Goal: Check status: Check status

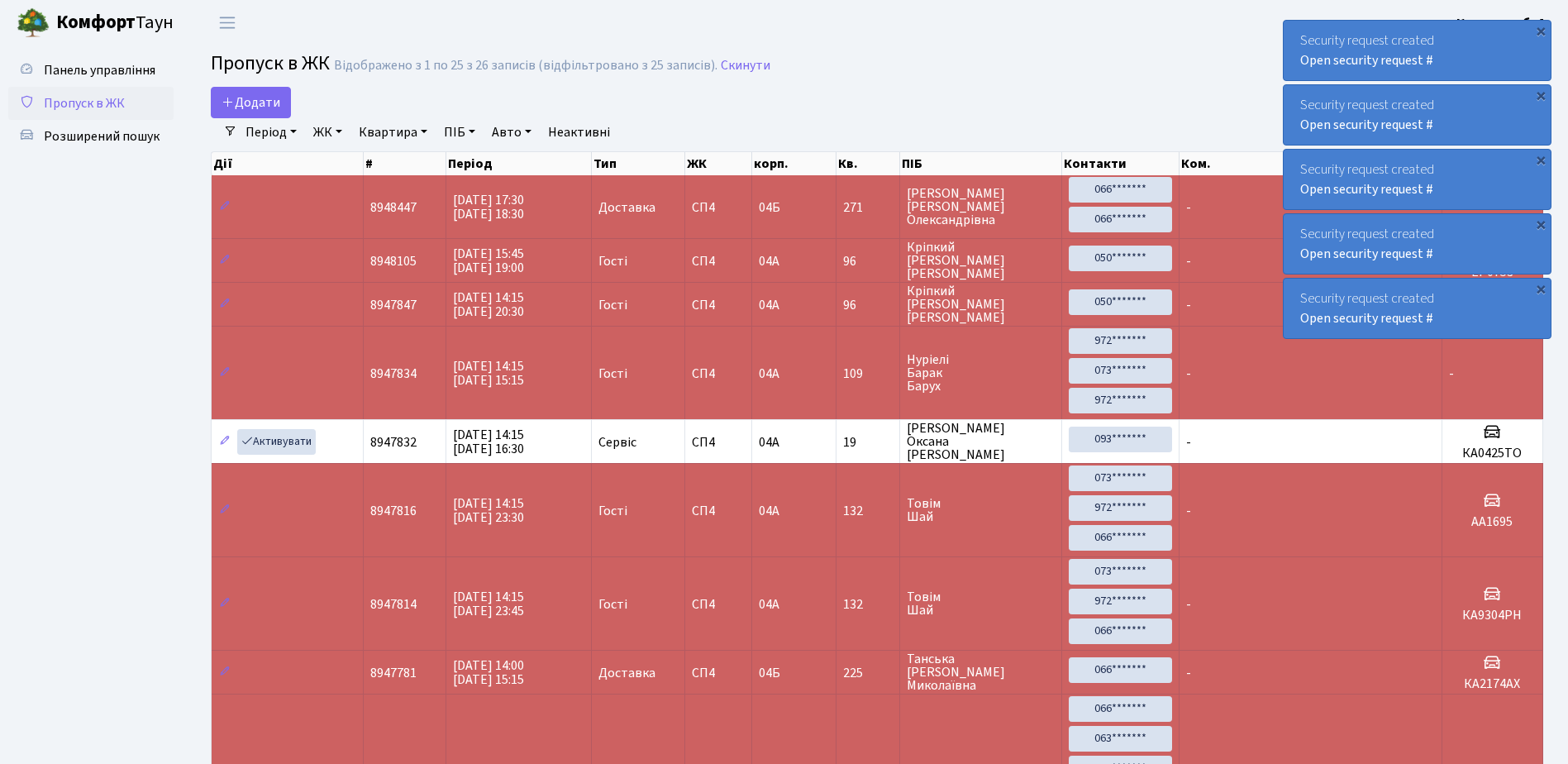
select select "25"
click at [1291, 42] on div "Security request created Open security request #" at bounding box center [1417, 50] width 267 height 60
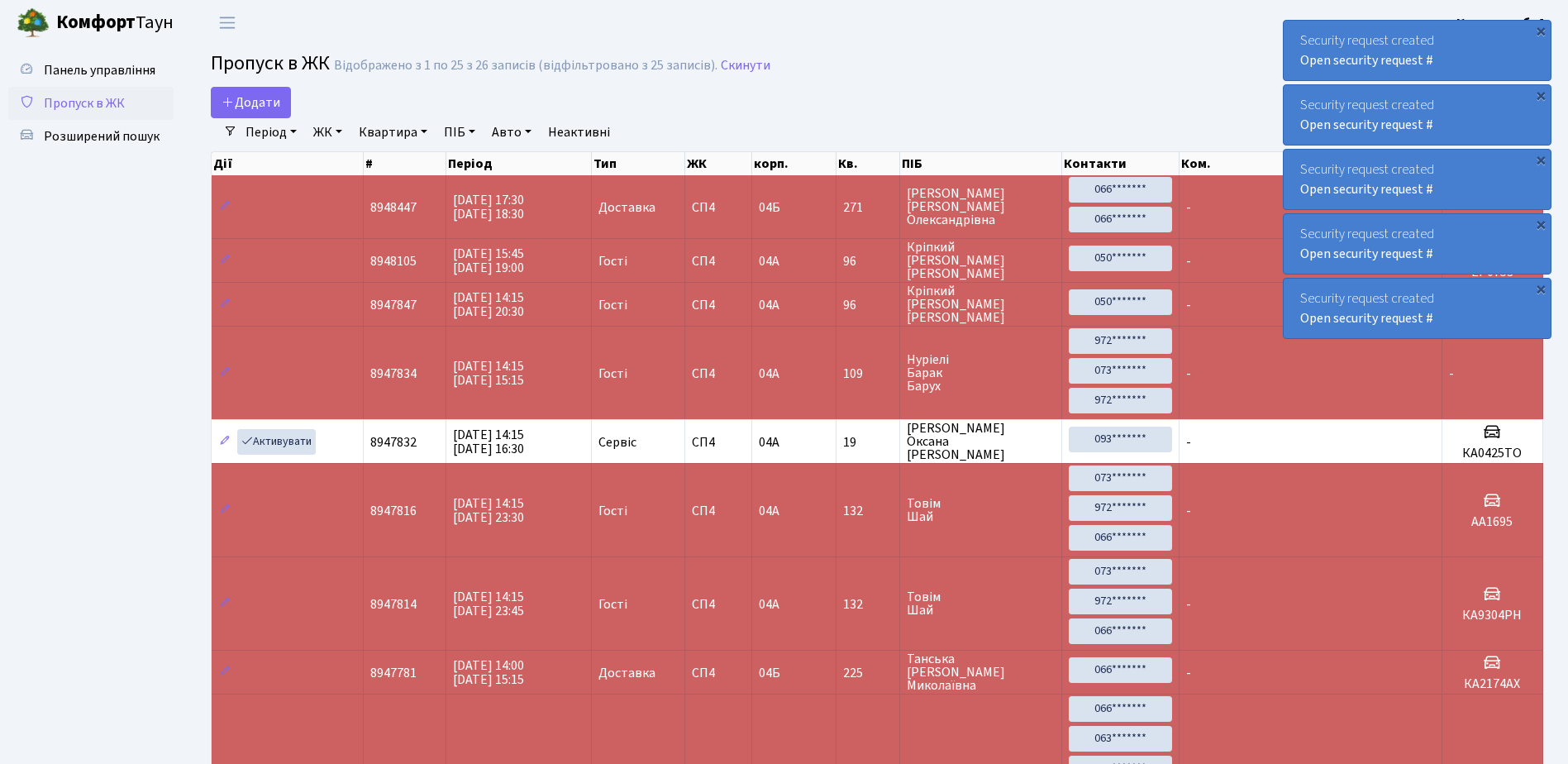
click at [1291, 42] on div "Security request created Open security request #" at bounding box center [1417, 50] width 267 height 60
click at [1301, 44] on div "Security request created Open security request #" at bounding box center [1417, 50] width 267 height 60
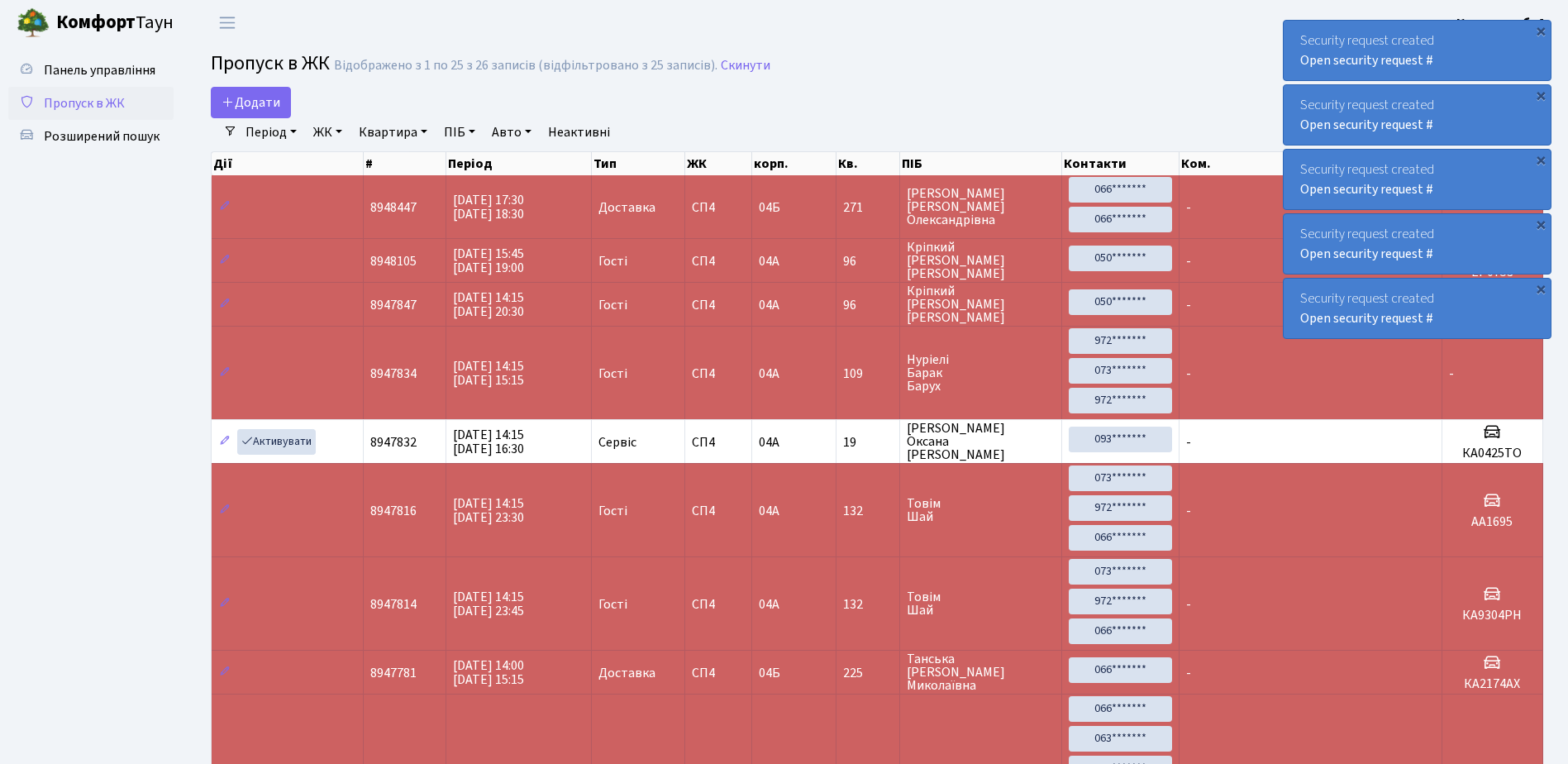
click at [1296, 45] on div "Security request created Open security request #" at bounding box center [1417, 50] width 267 height 60
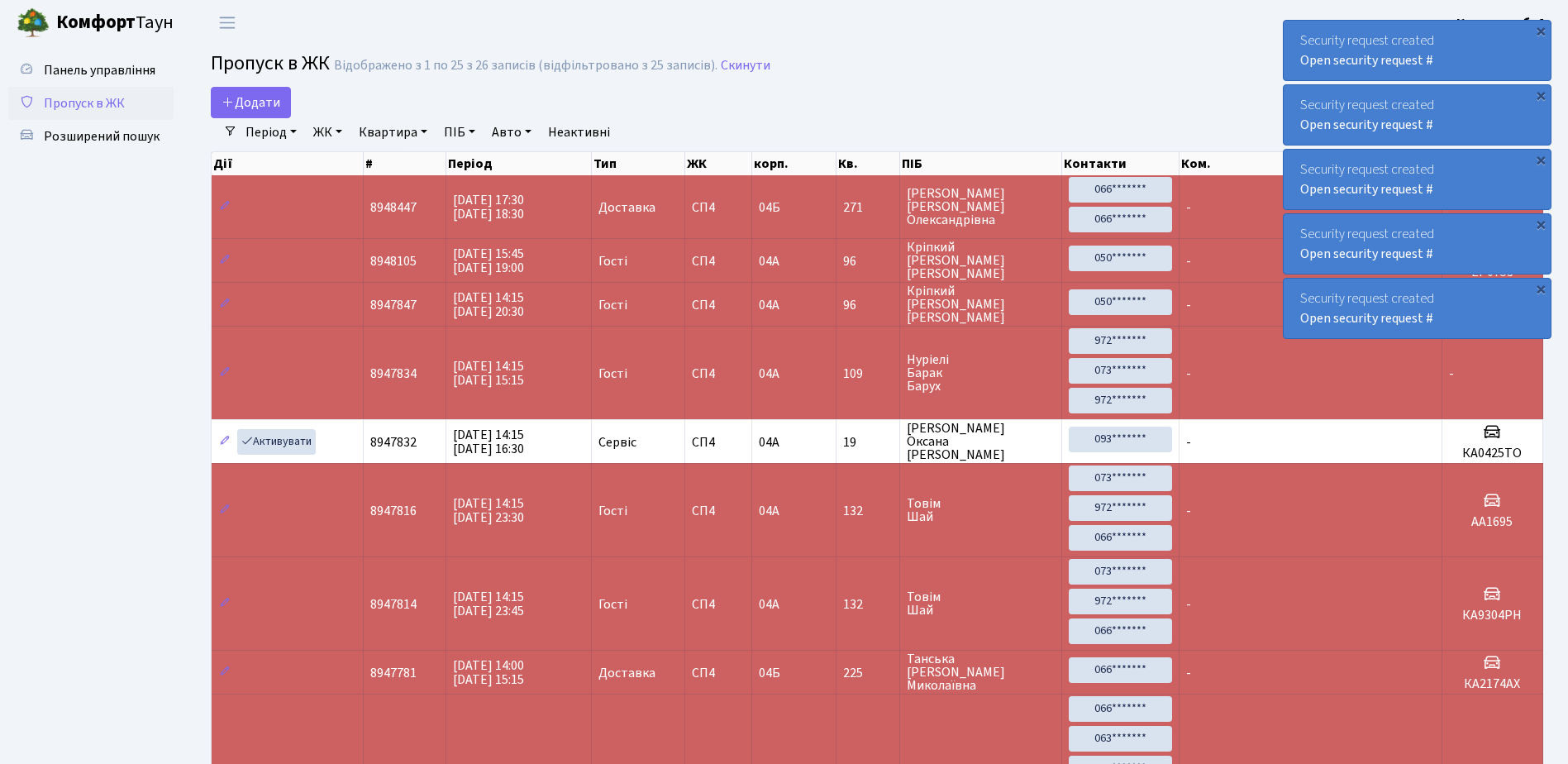
click at [1296, 45] on div "Security request created Open security request #" at bounding box center [1417, 50] width 267 height 60
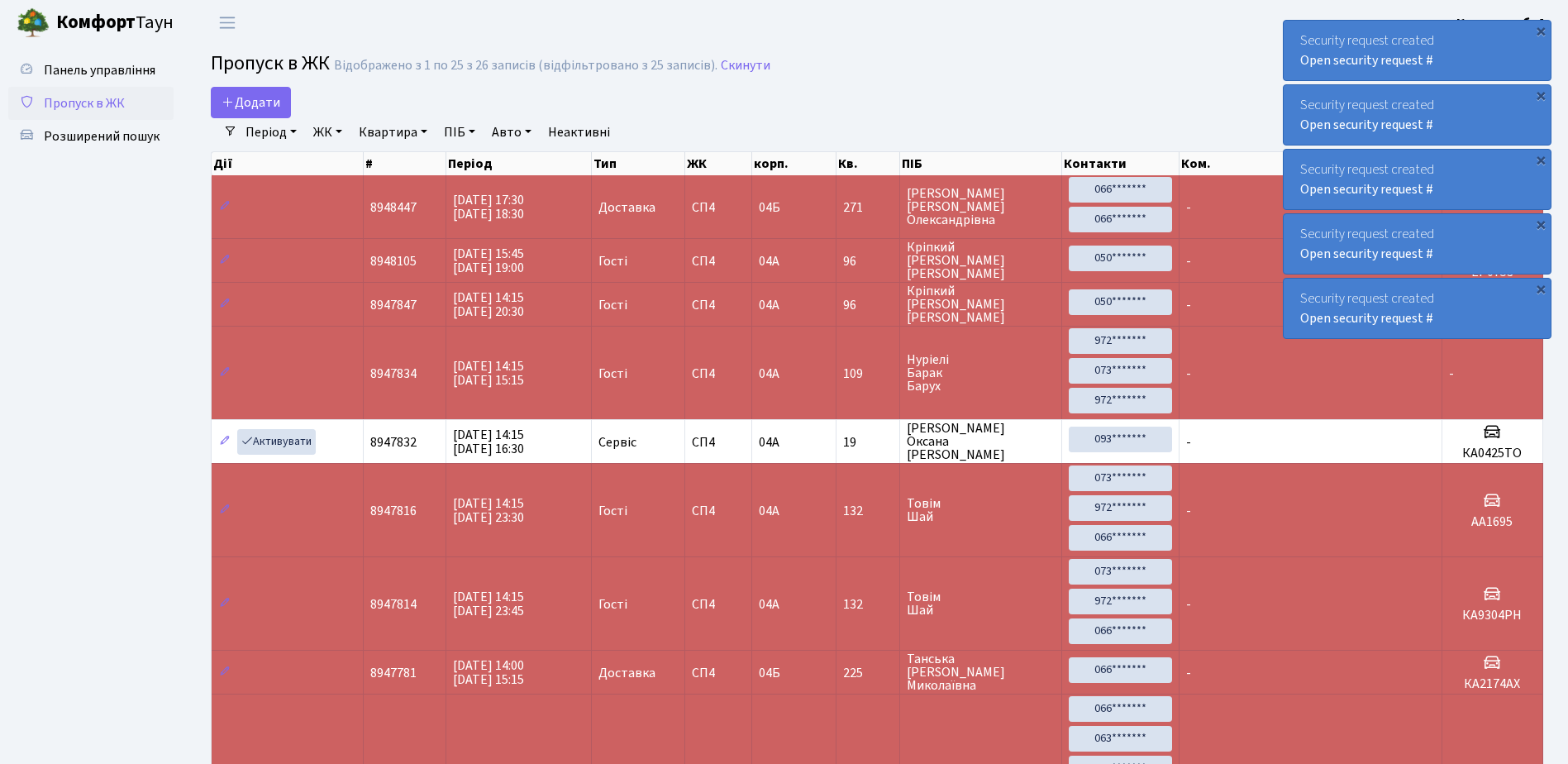
click at [1296, 45] on div "Security request created Open security request #" at bounding box center [1417, 50] width 267 height 60
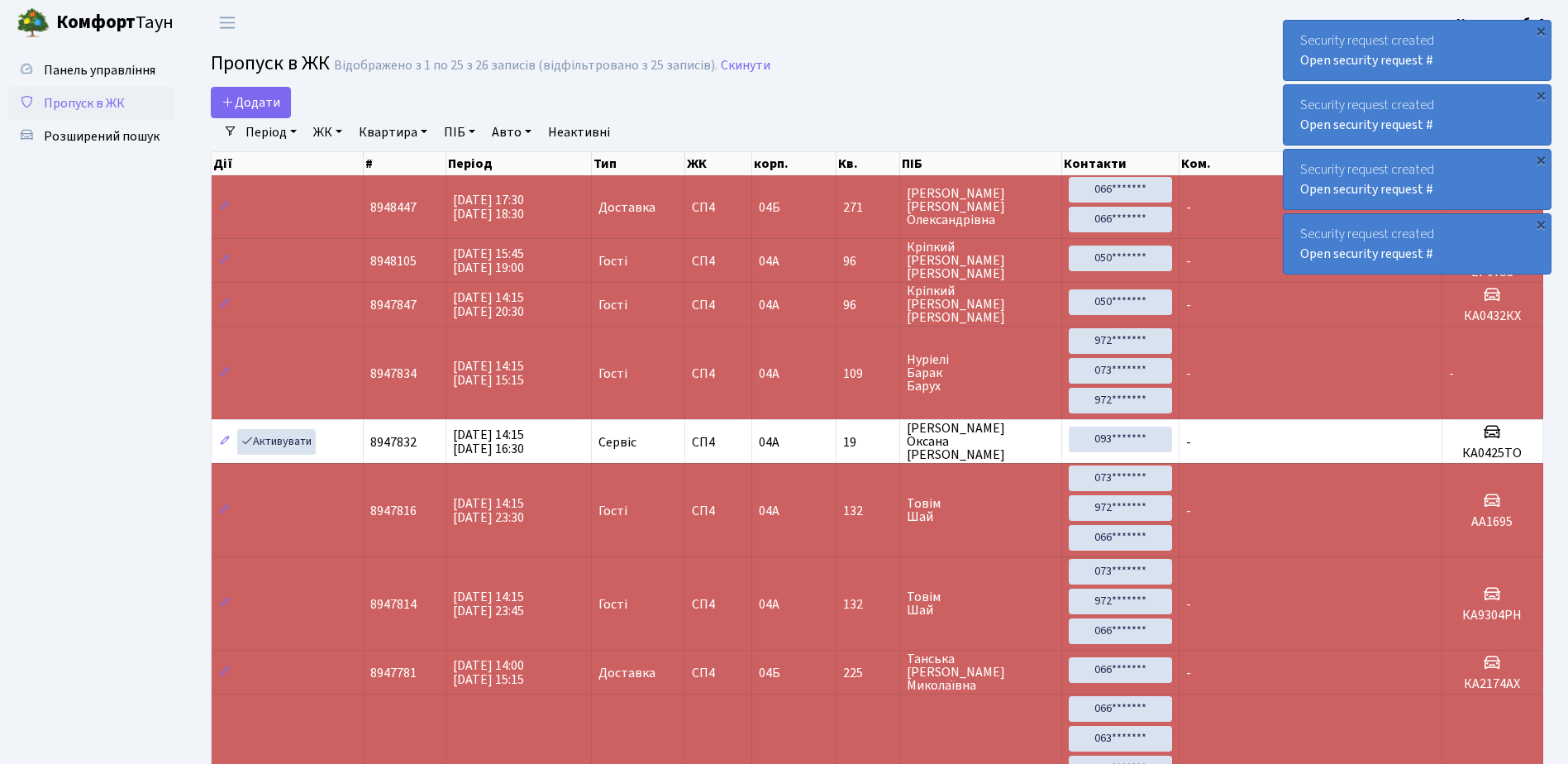
click at [1296, 45] on div "Security request created Open security request #" at bounding box center [1417, 50] width 267 height 60
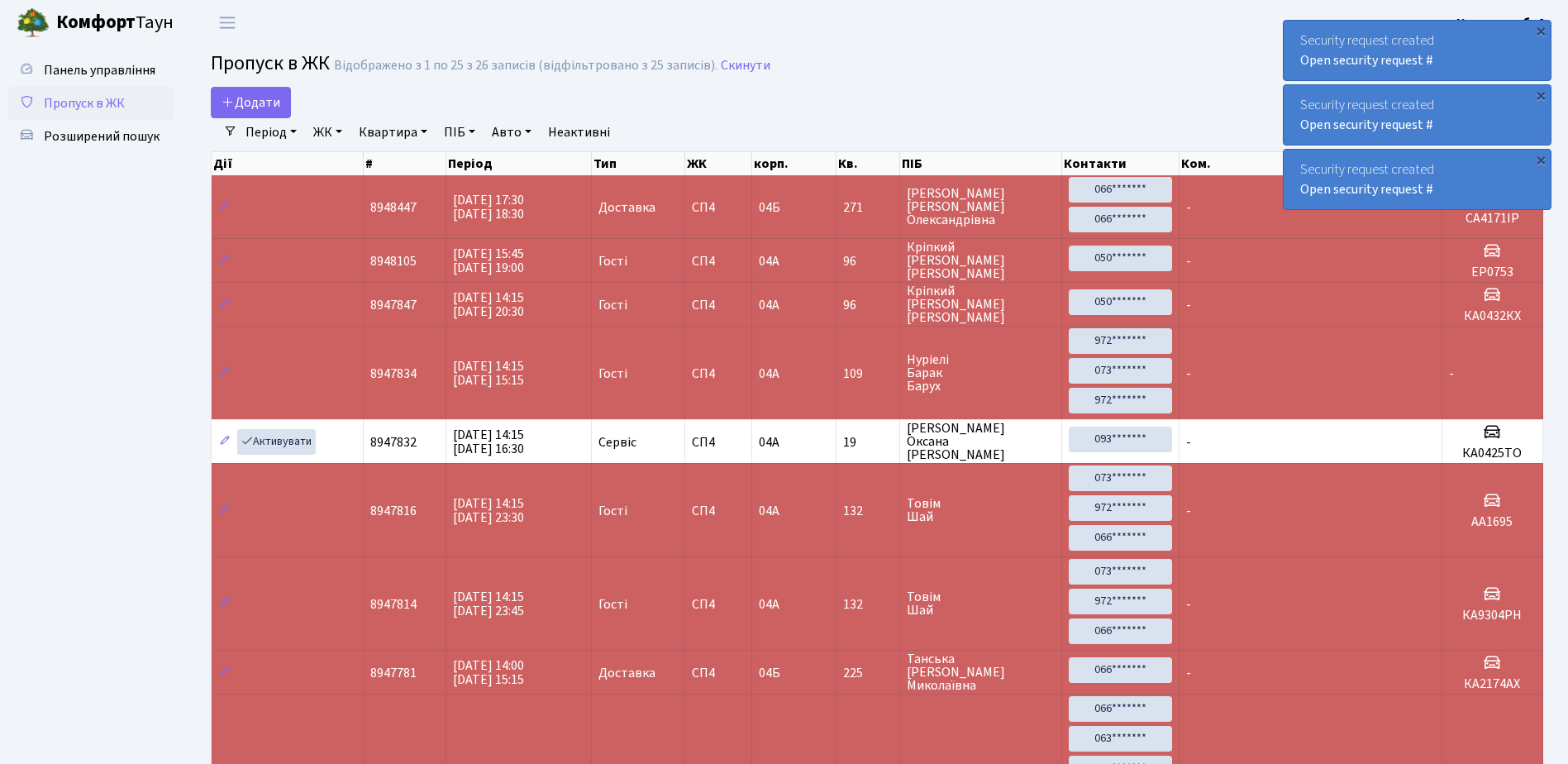
click at [1296, 45] on div "Security request created Open security request #" at bounding box center [1417, 50] width 267 height 60
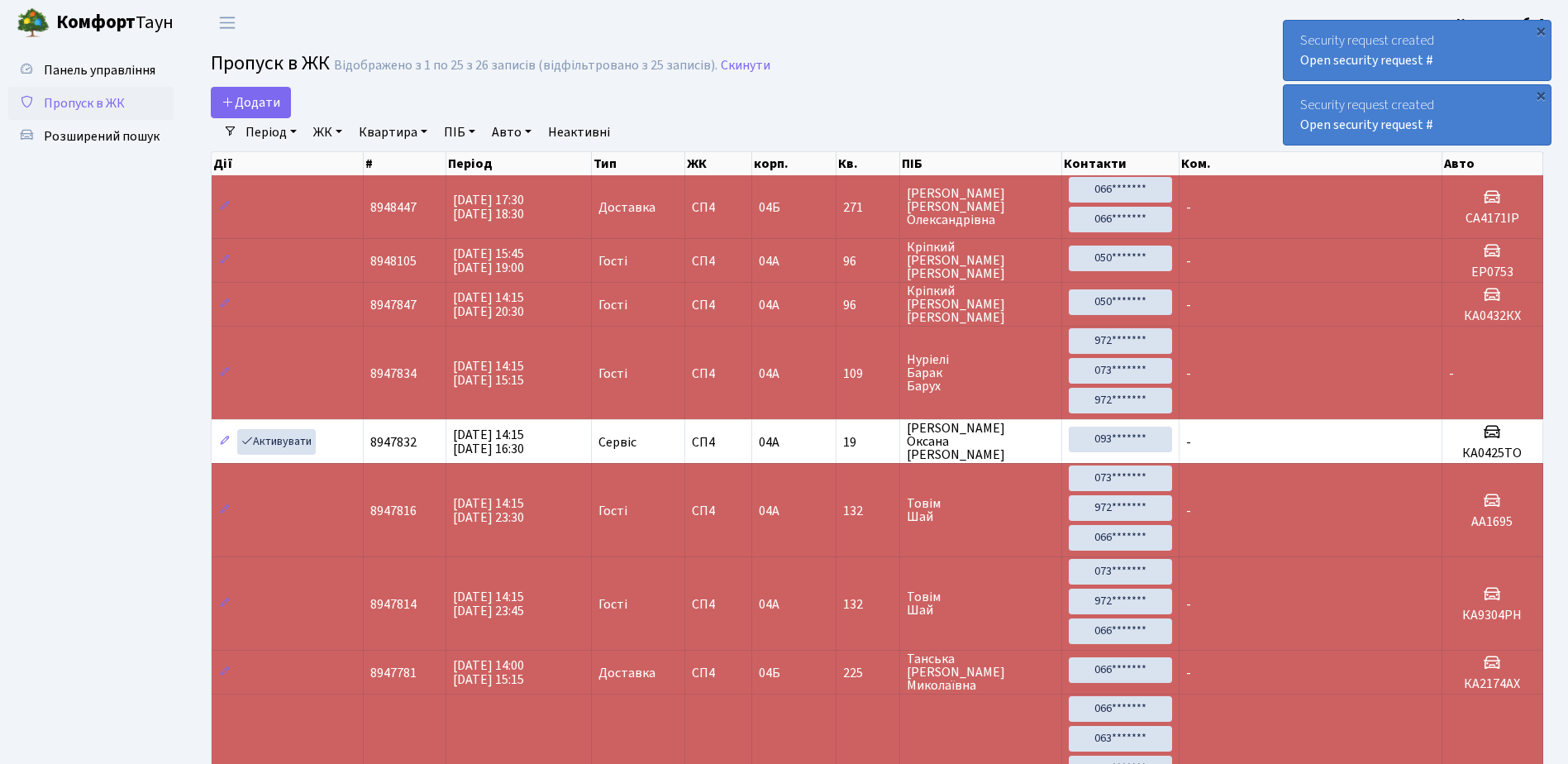
click at [1296, 45] on div "Security request created Open security request #" at bounding box center [1417, 50] width 267 height 60
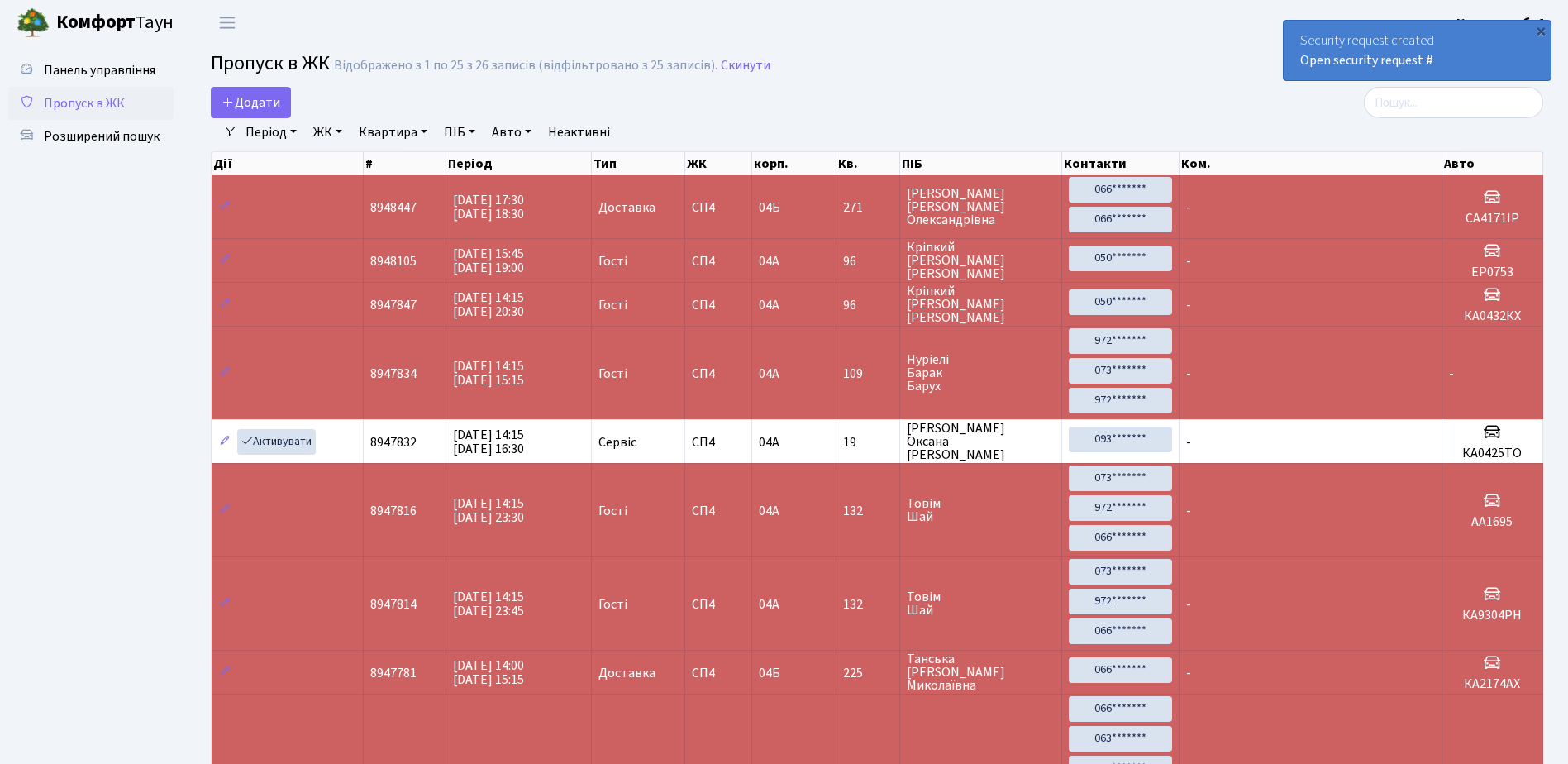
click at [1296, 45] on div "Security request created Open security request #" at bounding box center [1417, 50] width 267 height 60
